Goal: Task Accomplishment & Management: Use online tool/utility

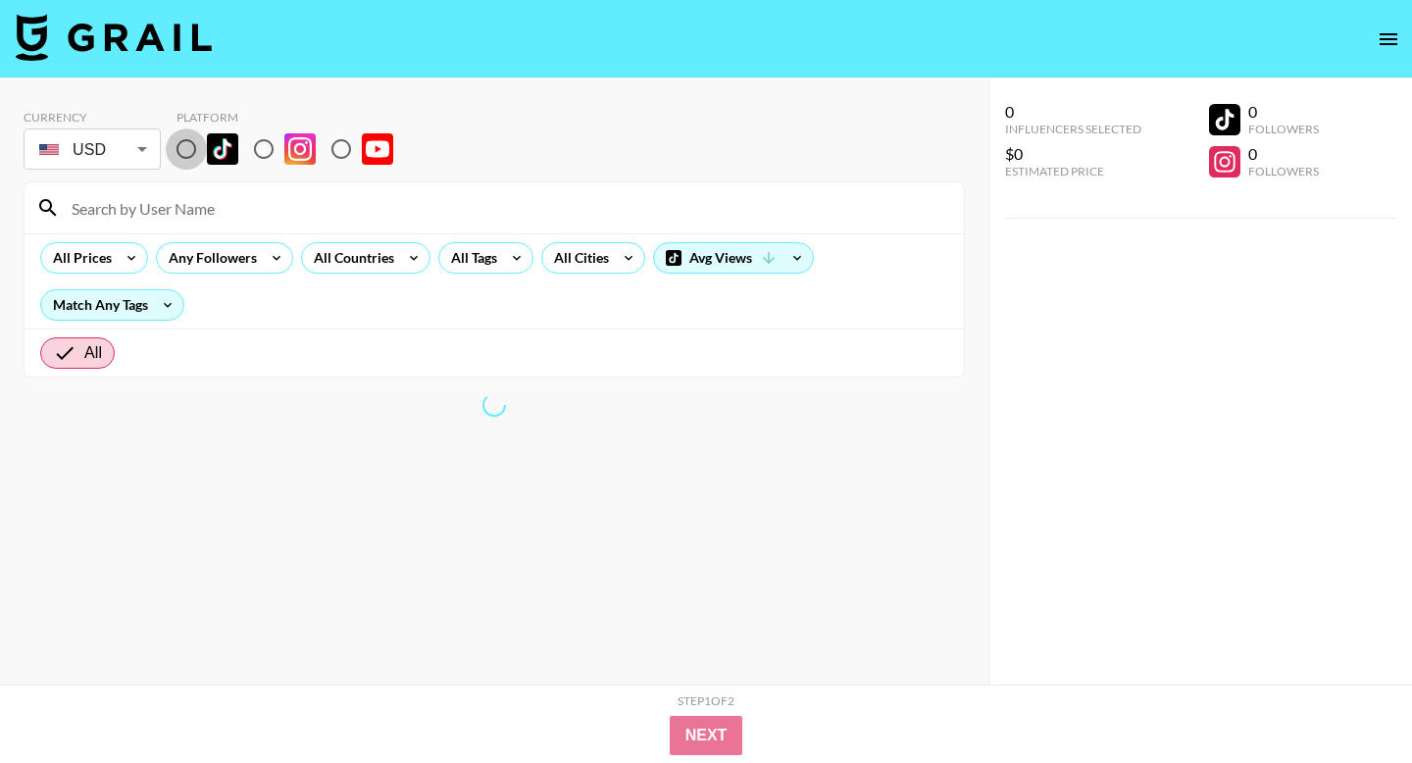
click at [188, 155] on input "radio" at bounding box center [186, 148] width 41 height 41
radio input "true"
click at [196, 209] on input at bounding box center [506, 207] width 892 height 31
type input "jeorella"
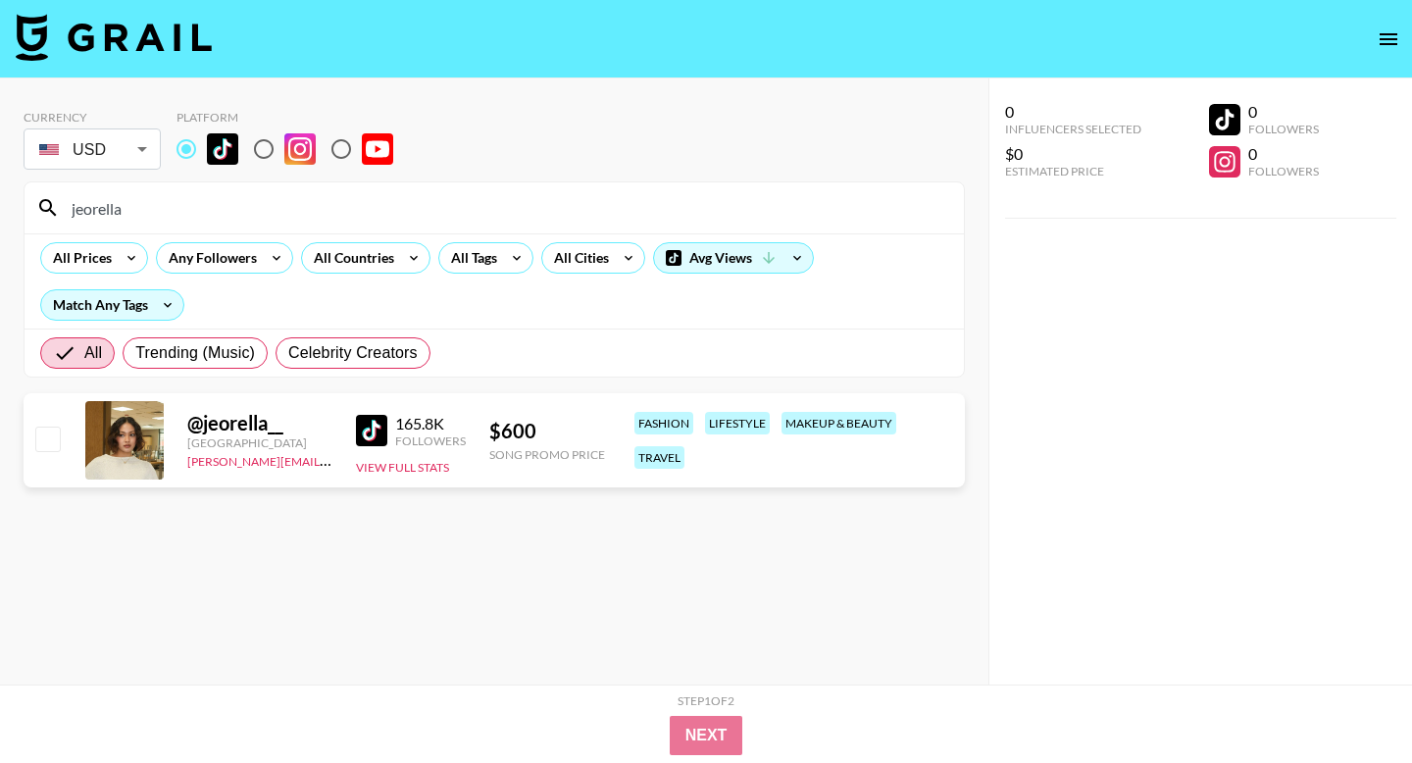
drag, startPoint x: 174, startPoint y: 222, endPoint x: 65, endPoint y: 212, distance: 109.3
click at [65, 212] on input "jeorella" at bounding box center [506, 207] width 892 height 31
